Goal: Information Seeking & Learning: Check status

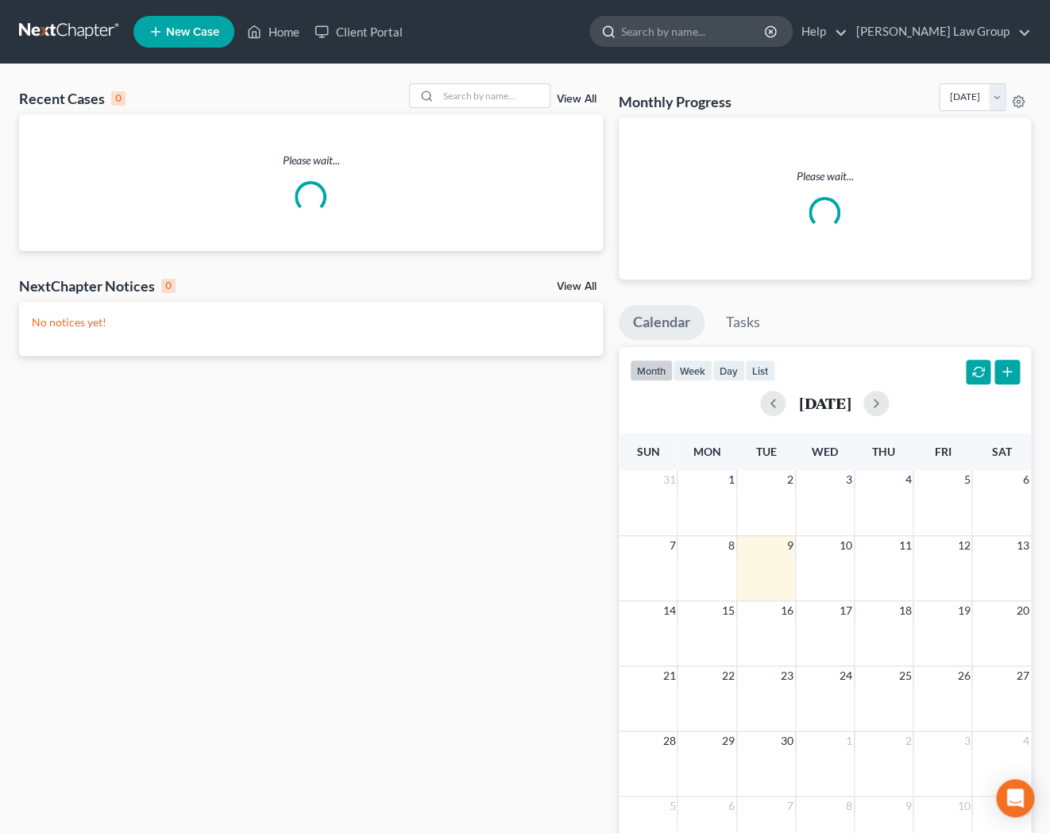
click at [726, 33] on input "search" at bounding box center [693, 31] width 145 height 29
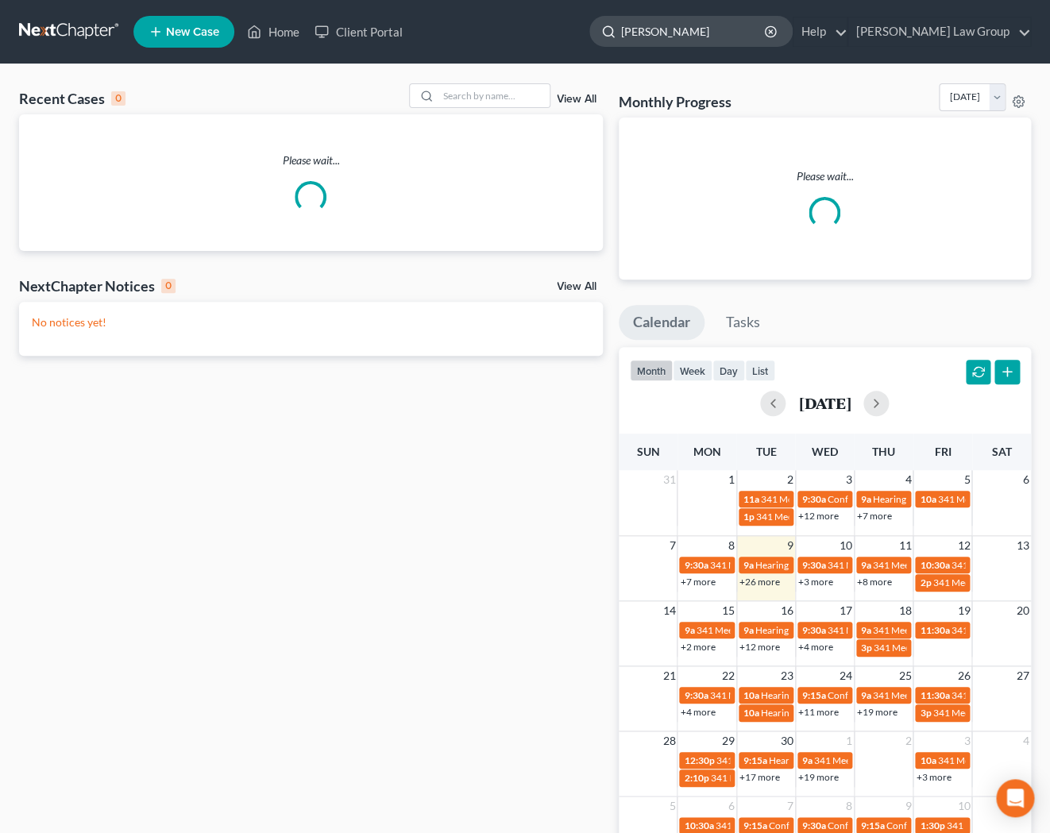
type input "[PERSON_NAME]"
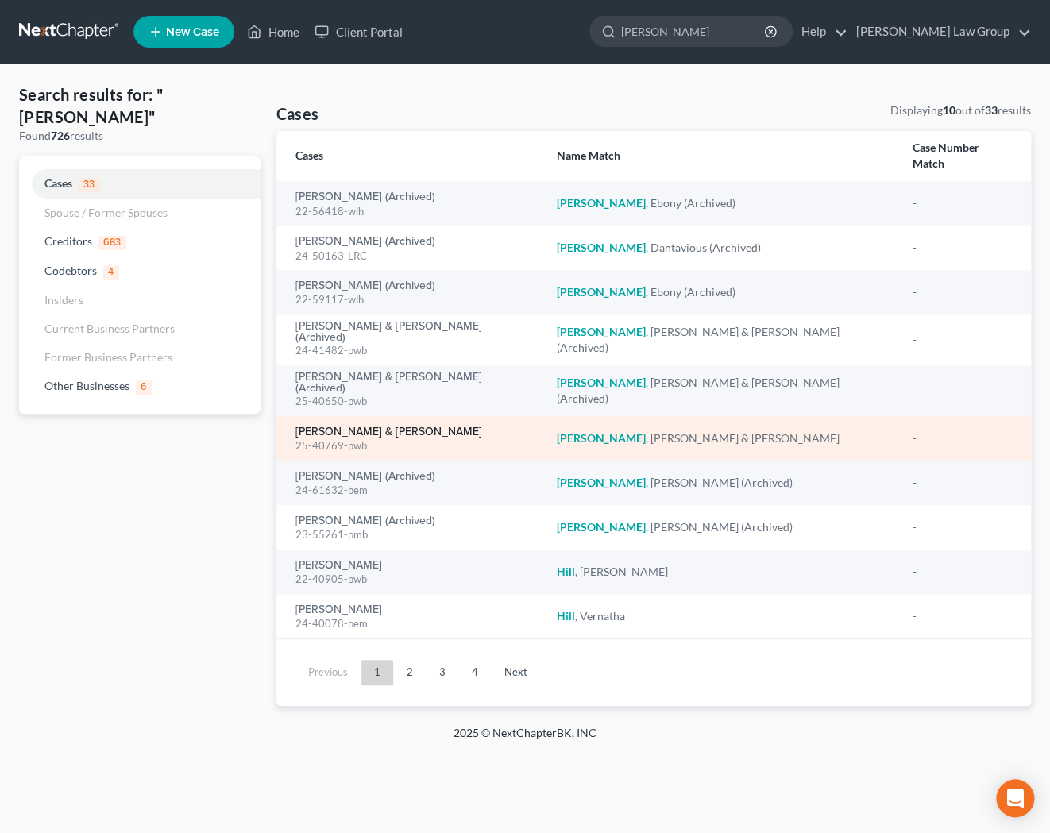
click at [347, 426] on link "[PERSON_NAME] & [PERSON_NAME]" at bounding box center [388, 431] width 187 height 11
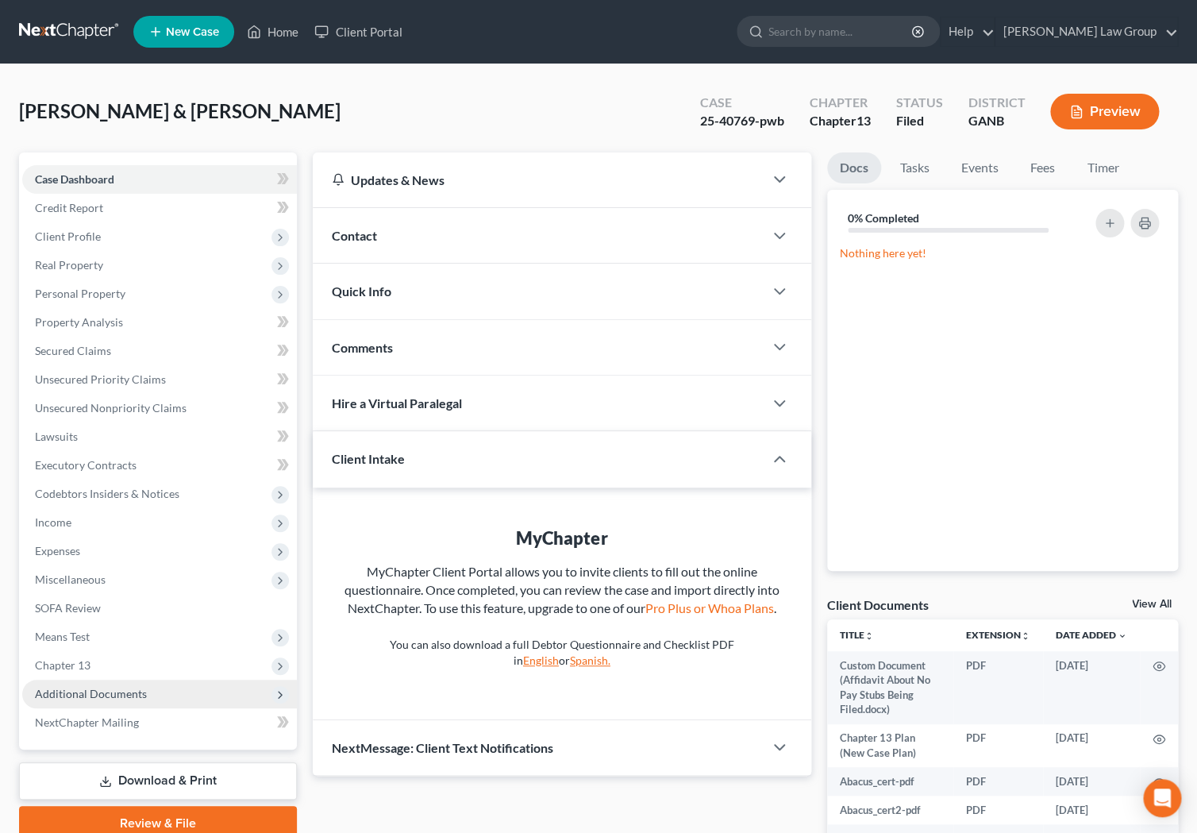
click at [92, 698] on span "Additional Documents" at bounding box center [91, 693] width 112 height 13
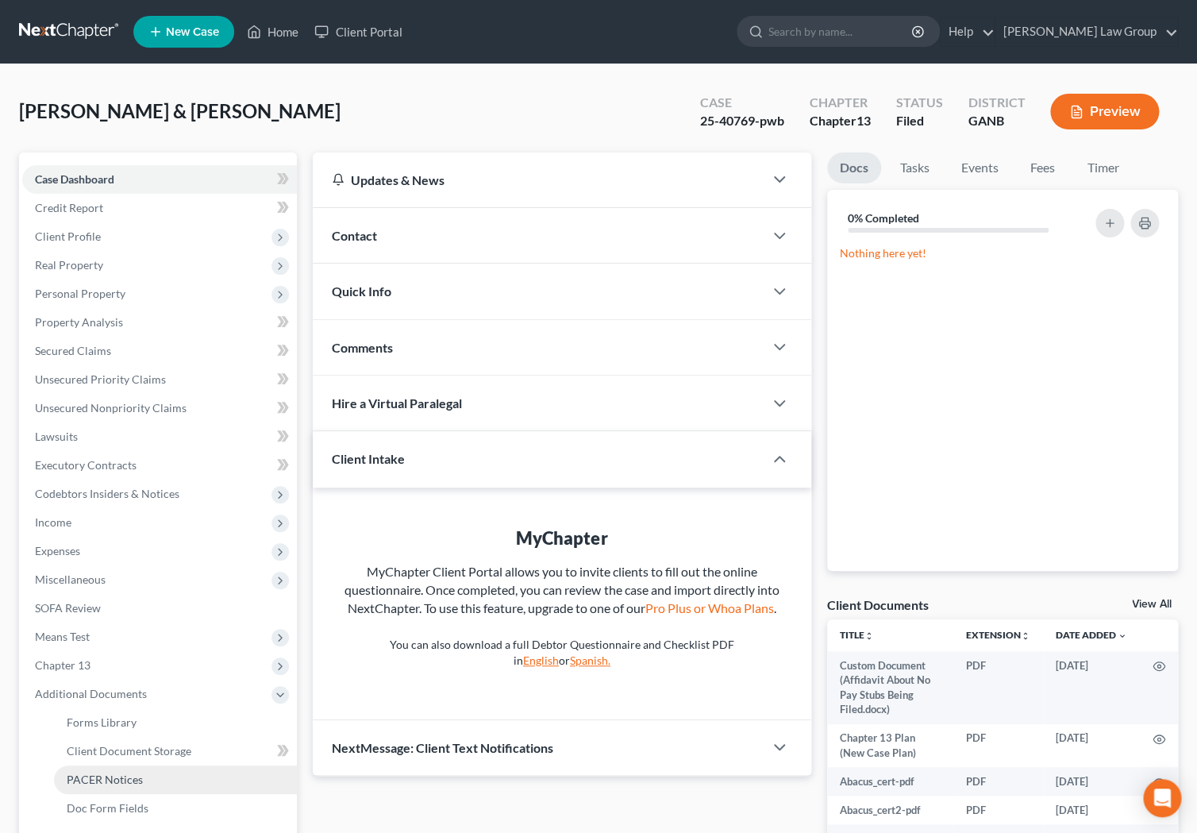
click at [121, 783] on span "PACER Notices" at bounding box center [105, 779] width 76 height 13
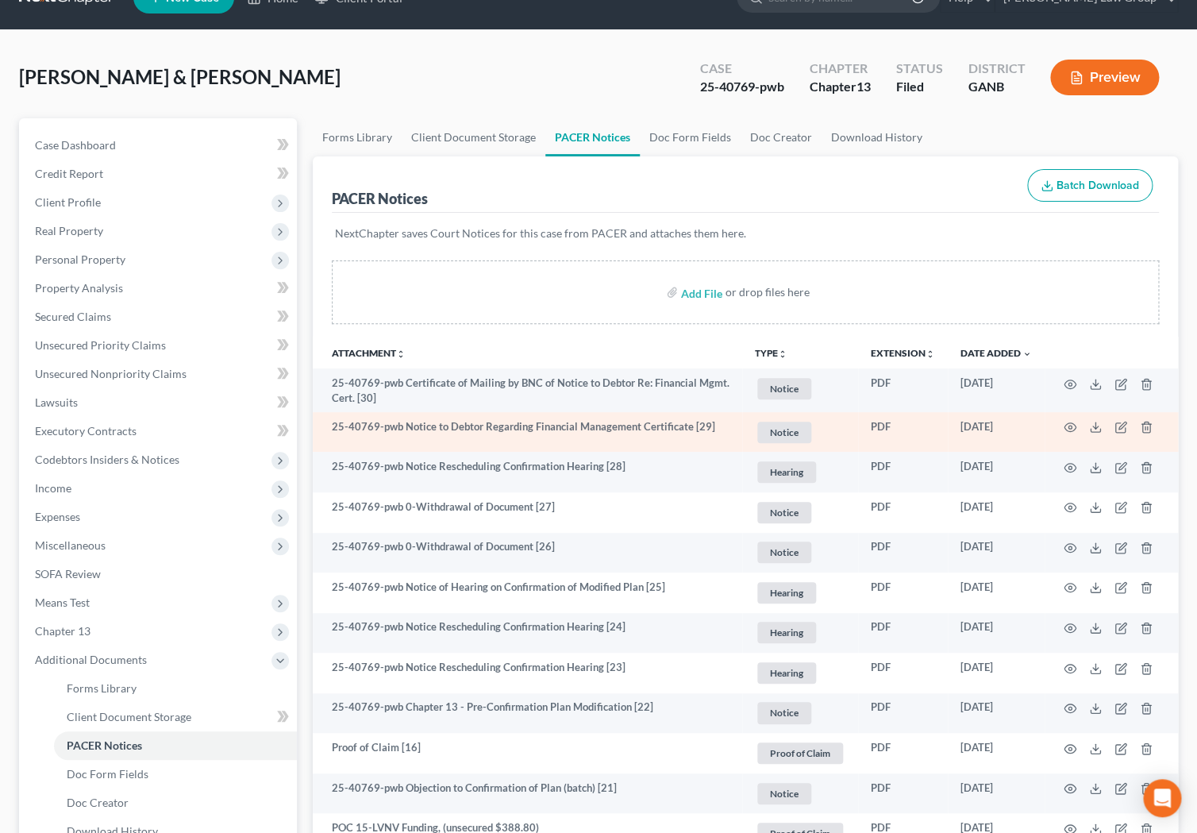
scroll to position [36, 0]
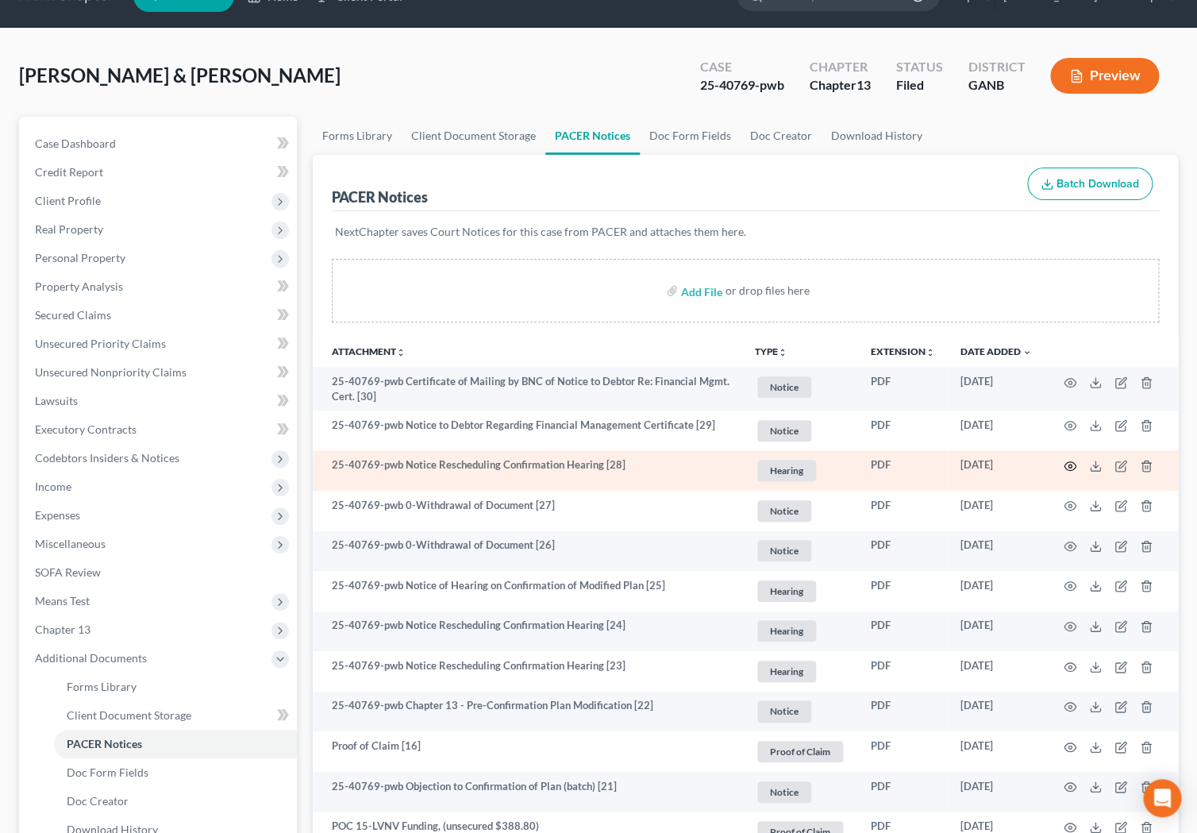
click at [1049, 466] on icon "button" at bounding box center [1070, 466] width 13 height 13
